Goal: Book appointment/travel/reservation

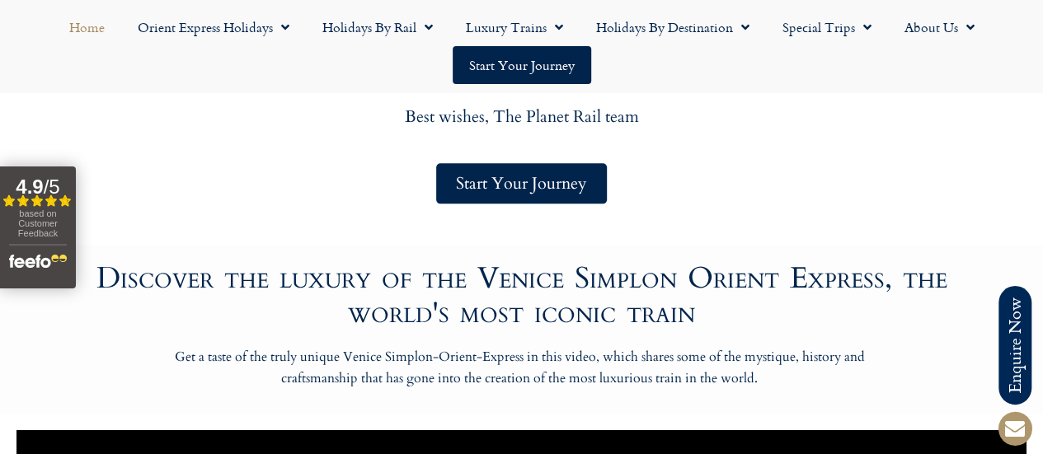
scroll to position [825, 0]
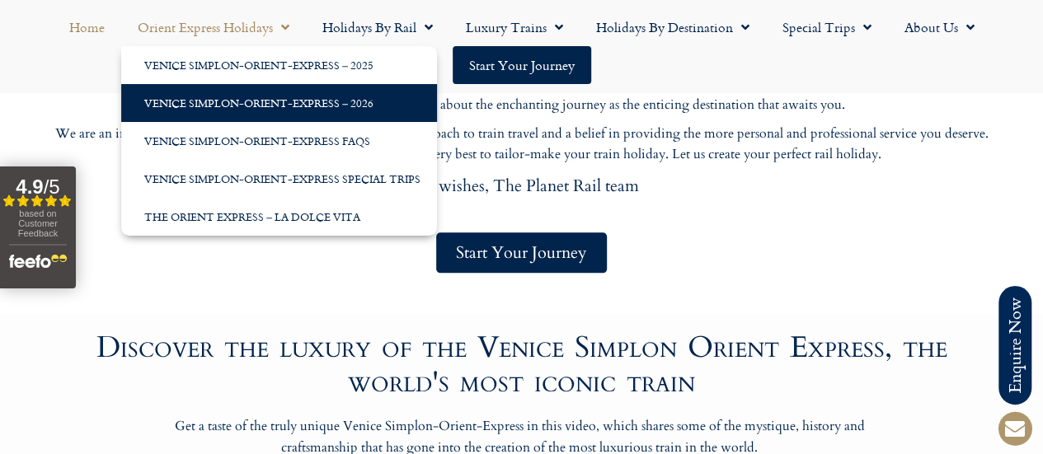
click at [247, 93] on link "Venice Simplon-Orient-Express – 2026" at bounding box center [279, 103] width 316 height 38
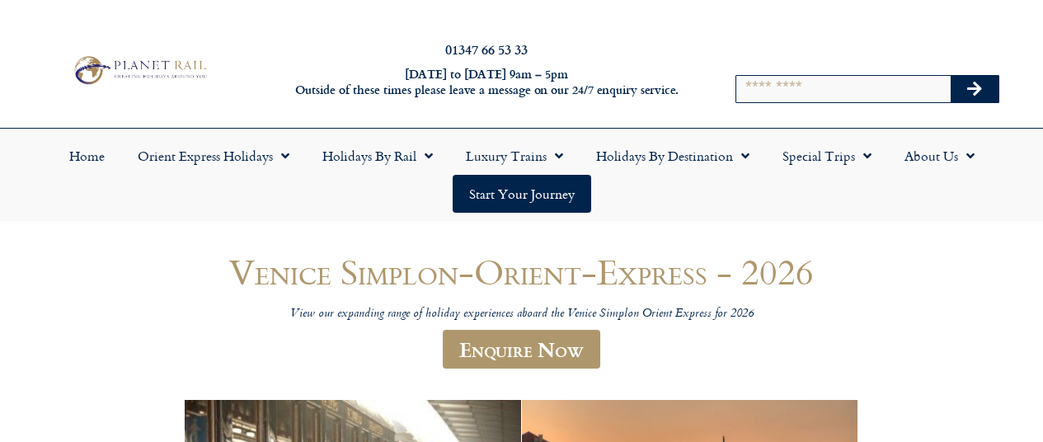
scroll to position [331, 0]
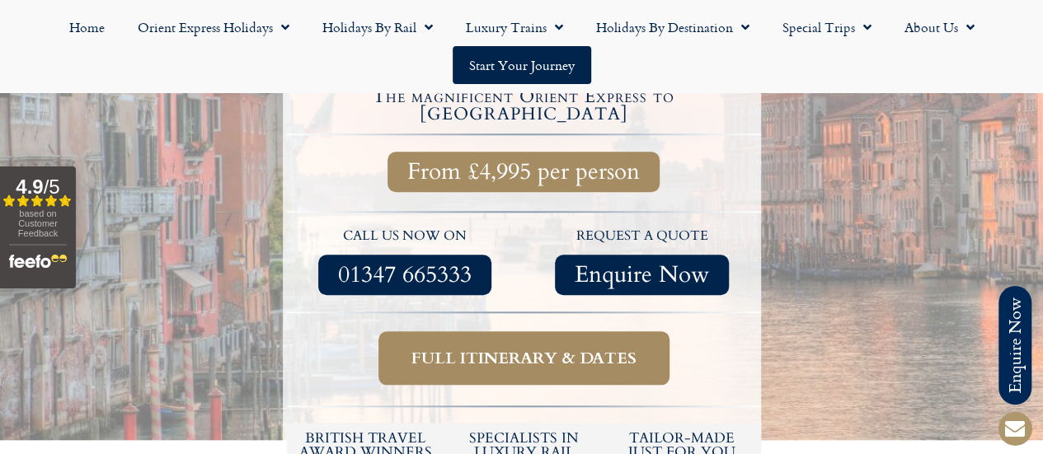
scroll to position [495, 0]
